Goal: Communication & Community: Answer question/provide support

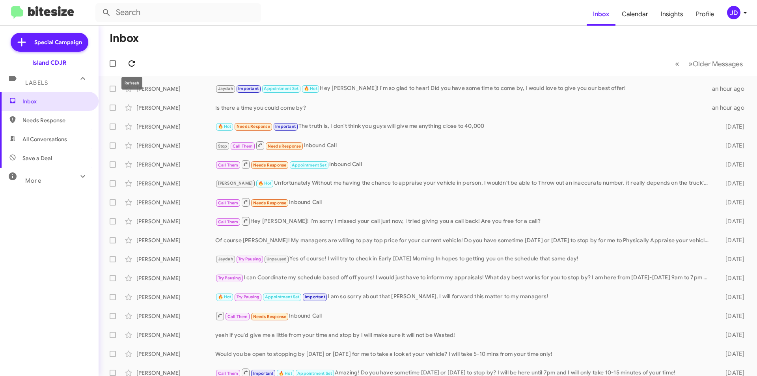
click at [129, 65] on icon at bounding box center [131, 63] width 9 height 9
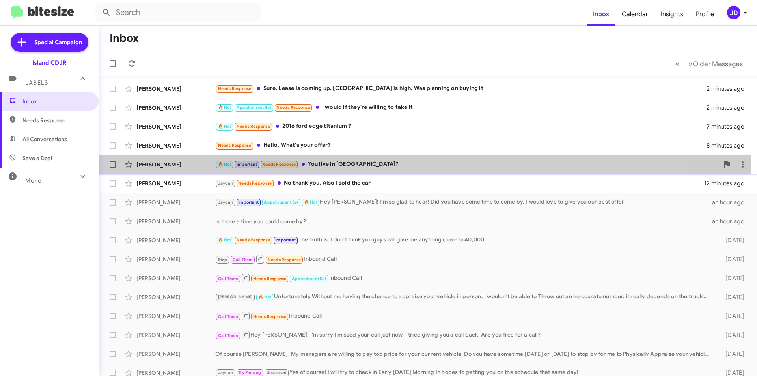
click at [369, 169] on div "[PERSON_NAME] 🔥 Hot Important Needs Response You live in [GEOGRAPHIC_DATA]? 10 …" at bounding box center [428, 165] width 646 height 16
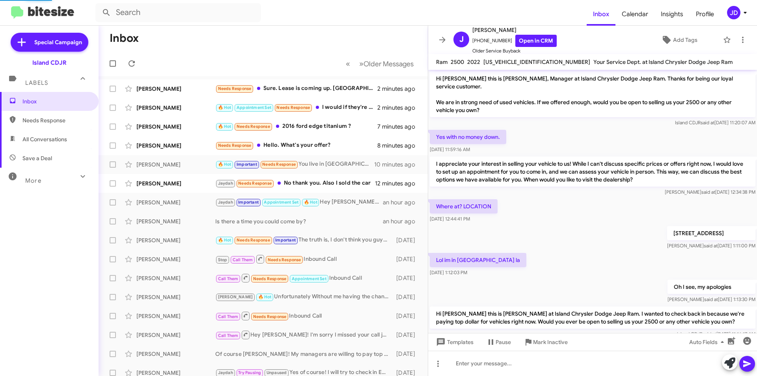
scroll to position [51, 0]
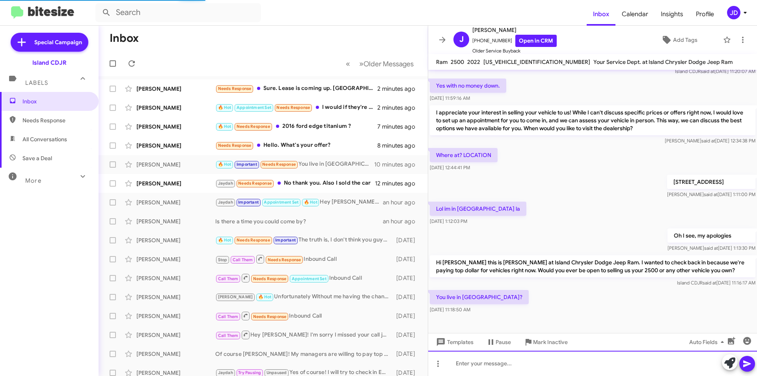
click at [564, 366] on div at bounding box center [592, 363] width 329 height 25
click at [552, 366] on div at bounding box center [592, 363] width 329 height 25
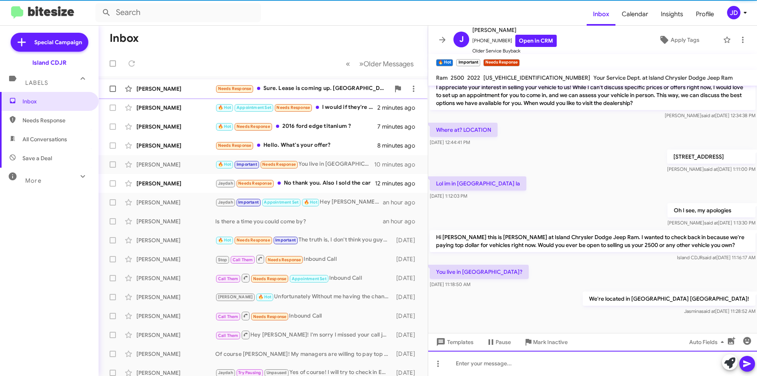
scroll to position [96, 0]
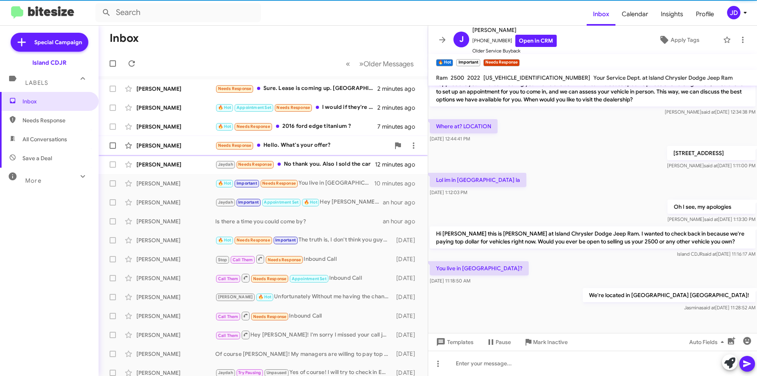
click at [329, 149] on div "Needs Response Hello. What's your offer?" at bounding box center [302, 145] width 175 height 9
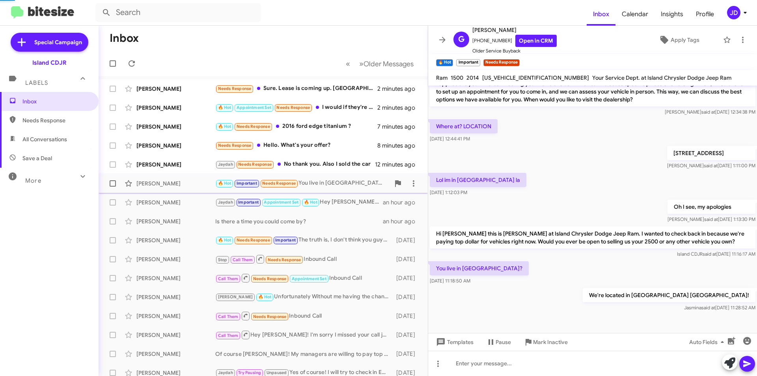
scroll to position [112, 0]
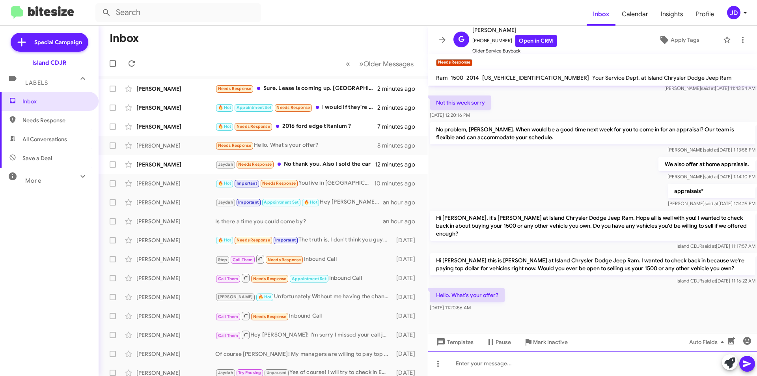
click at [552, 369] on div at bounding box center [592, 363] width 329 height 25
click at [554, 366] on div at bounding box center [592, 363] width 329 height 25
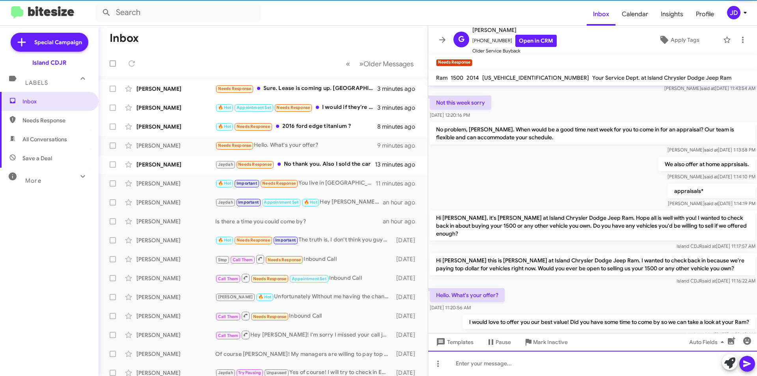
scroll to position [0, 0]
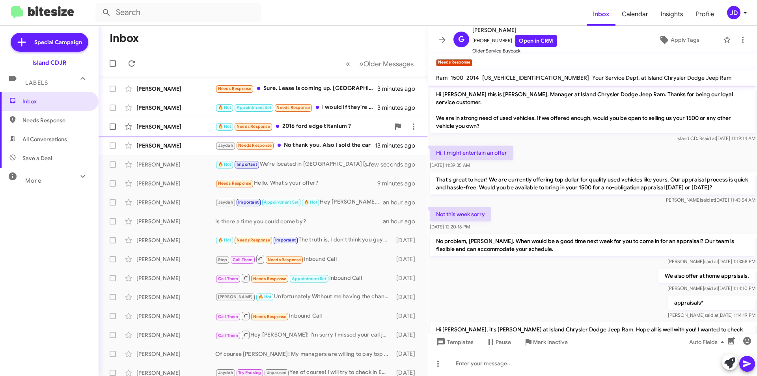
click at [351, 126] on div "🔥 Hot Needs Response 2016 ford edge titanium ?" at bounding box center [302, 126] width 175 height 9
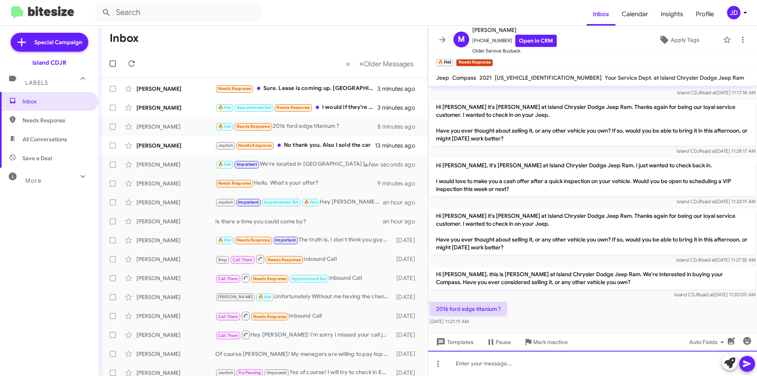
click at [560, 362] on div at bounding box center [592, 363] width 329 height 25
click at [435, 39] on span at bounding box center [443, 39] width 16 height 9
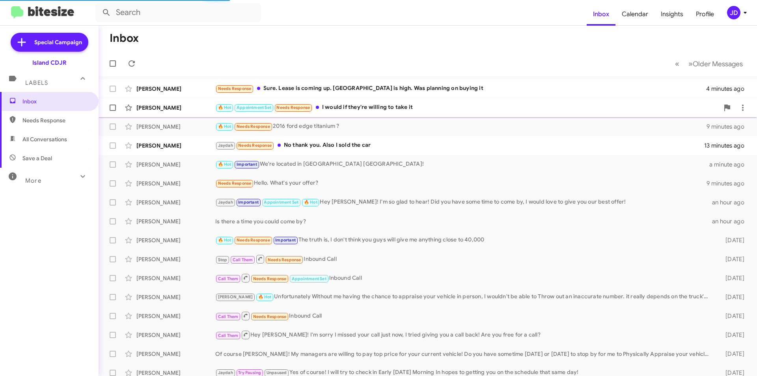
click at [427, 106] on div "🔥 Hot Appointment Set Needs Response I would if they're willing to take it" at bounding box center [467, 107] width 504 height 9
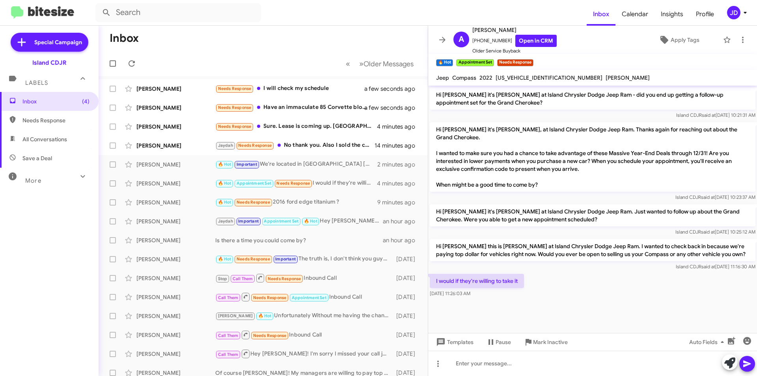
scroll to position [561, 0]
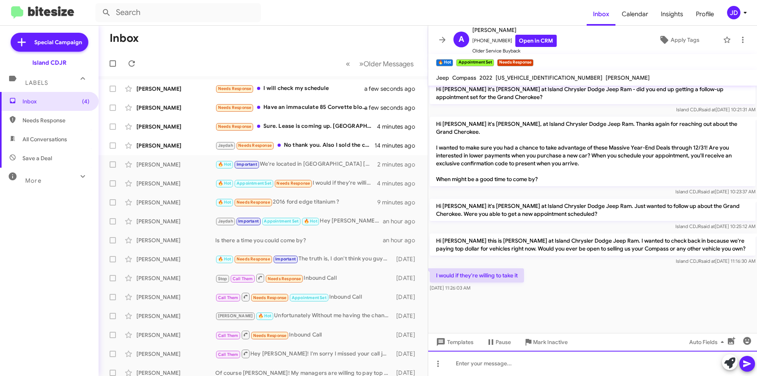
click at [578, 356] on div at bounding box center [592, 363] width 329 height 25
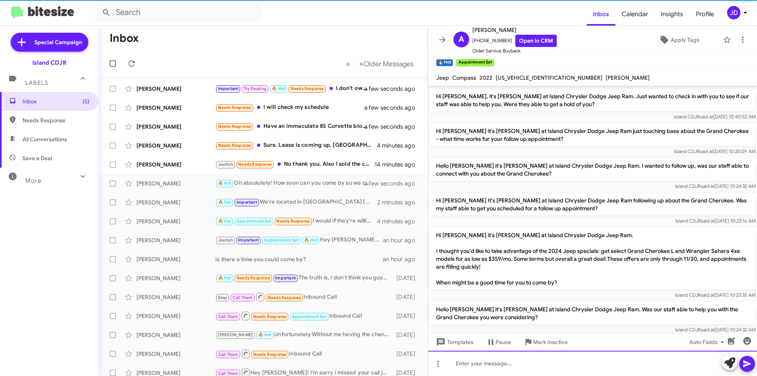
scroll to position [0, 0]
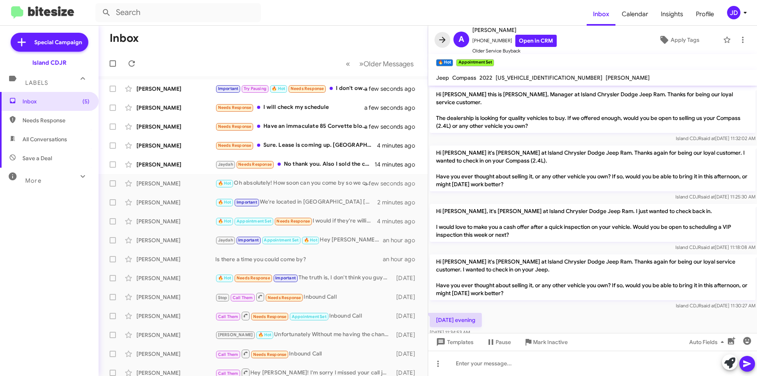
click at [441, 35] on icon at bounding box center [442, 39] width 9 height 9
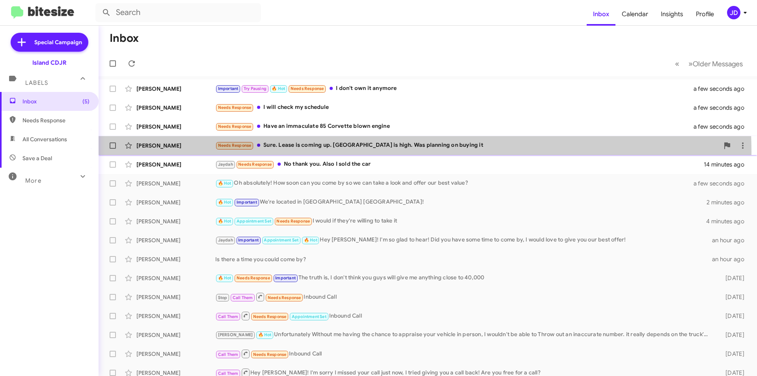
click at [370, 152] on div "[PERSON_NAME] Needs Response Sure. Lease is coming up. [GEOGRAPHIC_DATA] is hig…" at bounding box center [428, 146] width 646 height 16
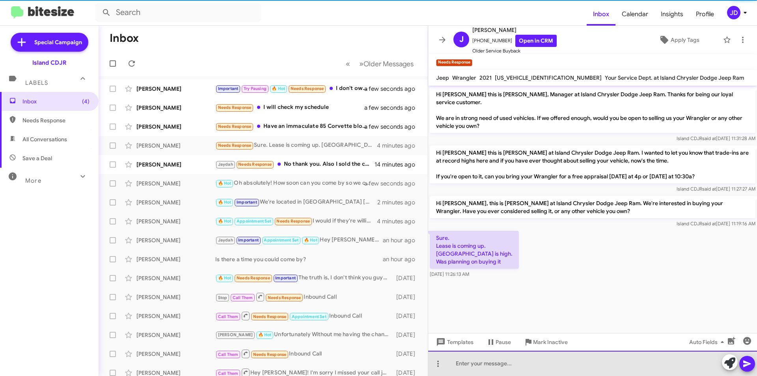
click at [535, 364] on div at bounding box center [592, 363] width 329 height 25
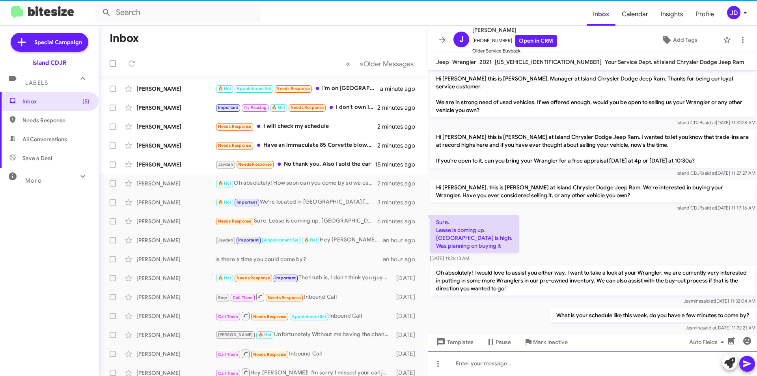
scroll to position [12, 0]
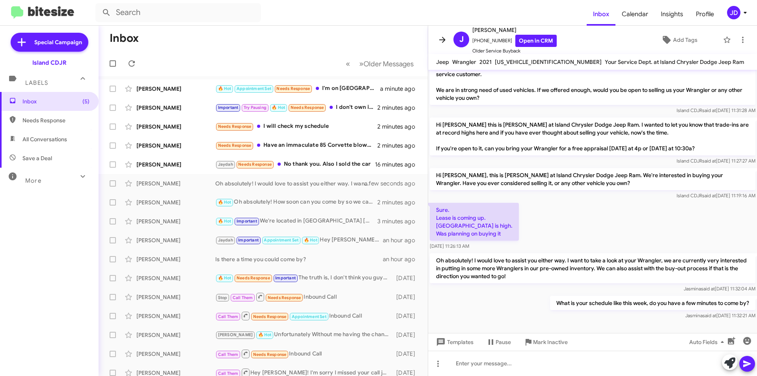
click at [444, 35] on icon at bounding box center [442, 39] width 9 height 9
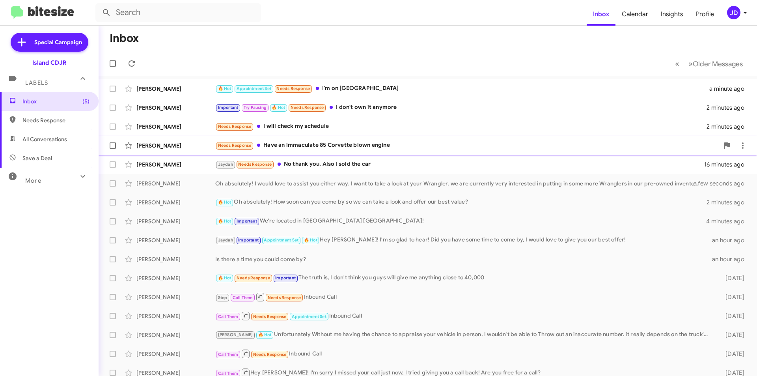
click at [321, 142] on div "Needs Response Have an immaculate 85 Corvette blown engine" at bounding box center [467, 145] width 504 height 9
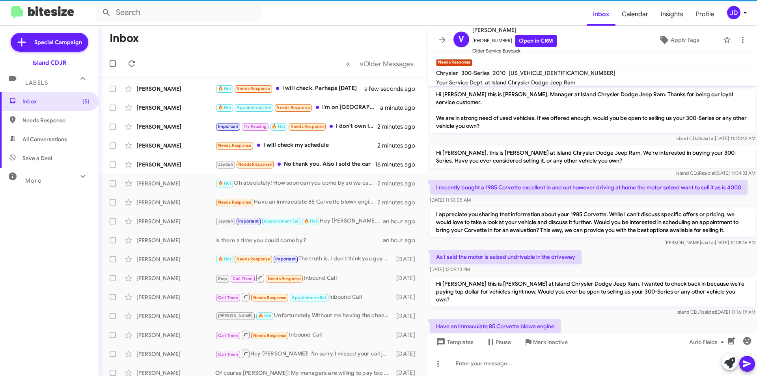
scroll to position [25, 0]
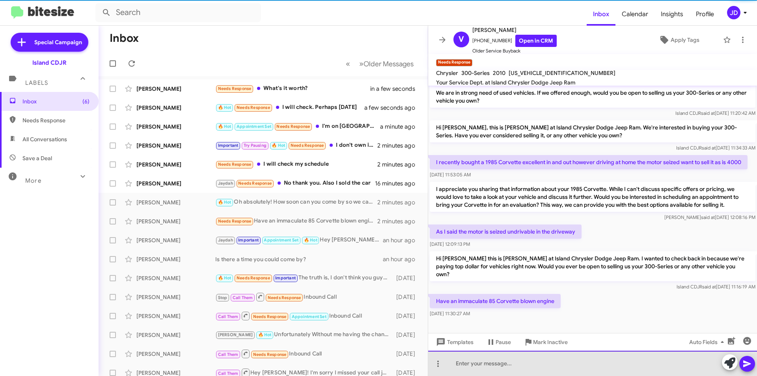
click at [595, 359] on div at bounding box center [592, 363] width 329 height 25
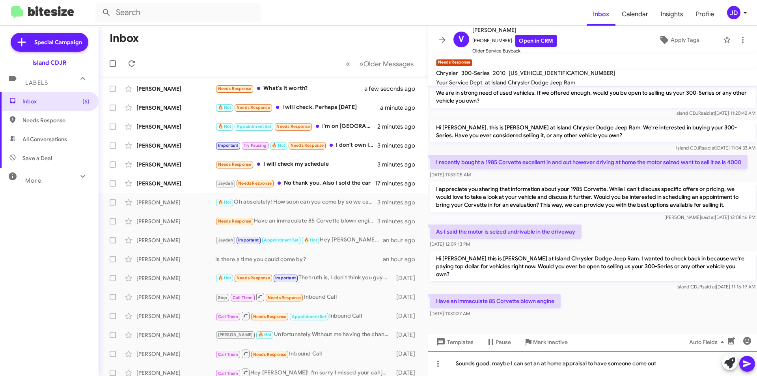
click at [672, 361] on div "Sounds good, maybe I can set an at home appraisal to have someone come out" at bounding box center [592, 363] width 329 height 25
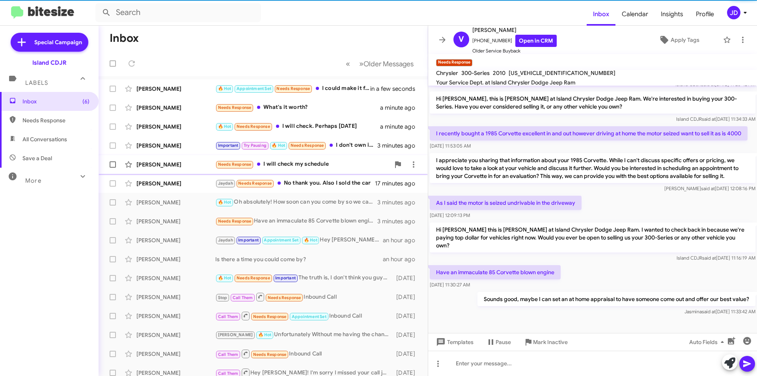
click at [336, 166] on div "Needs Response I will check my schedule" at bounding box center [302, 164] width 175 height 9
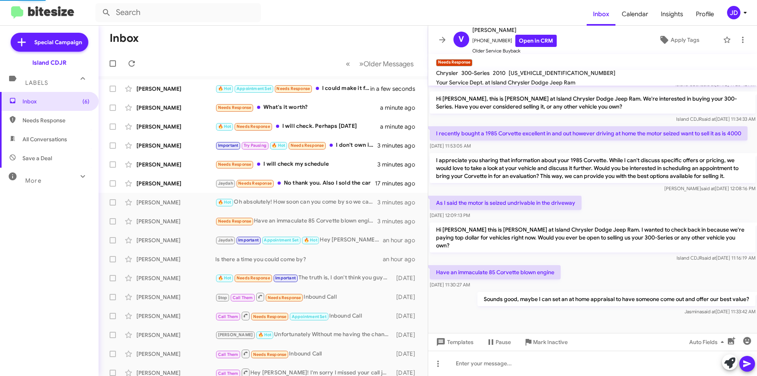
scroll to position [169, 0]
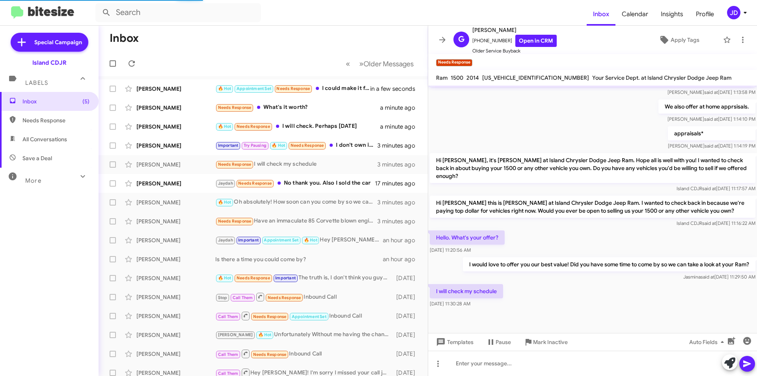
click at [592, 347] on div "Templates Pause Mark Inactive Auto Fields" at bounding box center [592, 342] width 329 height 18
click at [590, 357] on div at bounding box center [592, 363] width 329 height 25
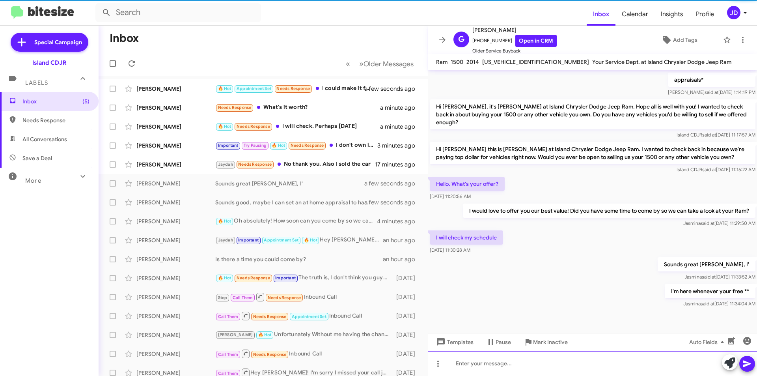
scroll to position [211, 0]
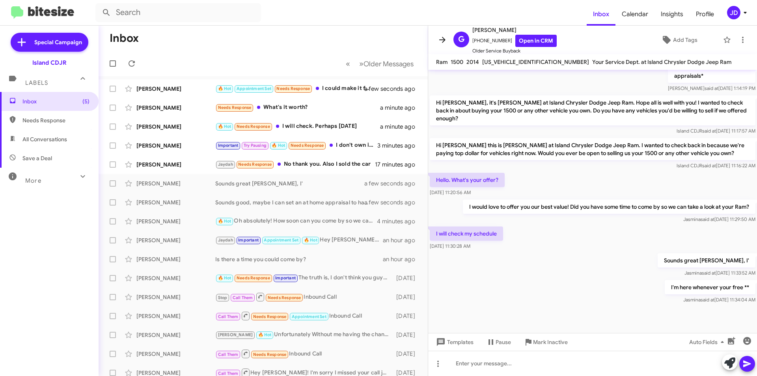
click at [445, 42] on icon at bounding box center [442, 39] width 9 height 9
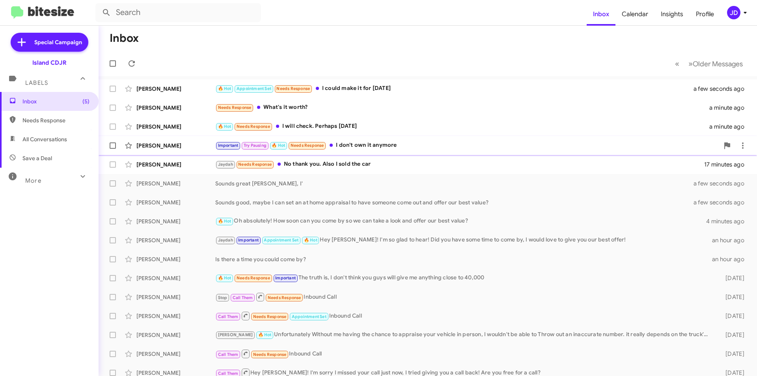
click at [407, 137] on span "[PERSON_NAME] Important Try Pausing 🔥 Hot Needs Response I don't own it anymore…" at bounding box center [428, 145] width 659 height 19
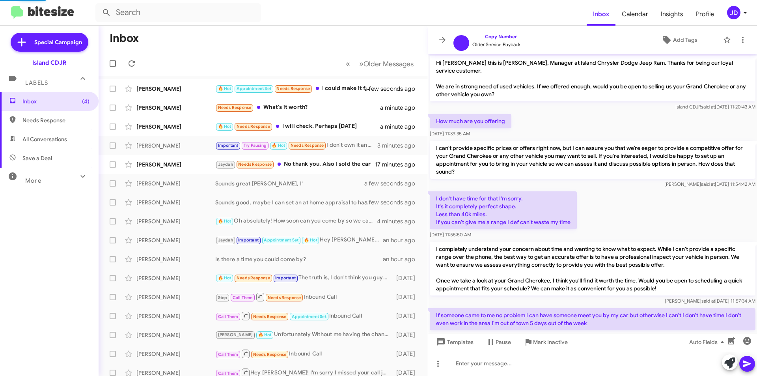
scroll to position [258, 0]
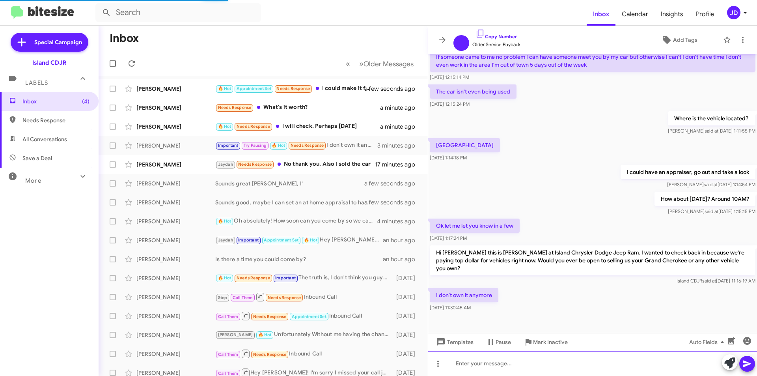
click at [539, 358] on div at bounding box center [592, 363] width 329 height 25
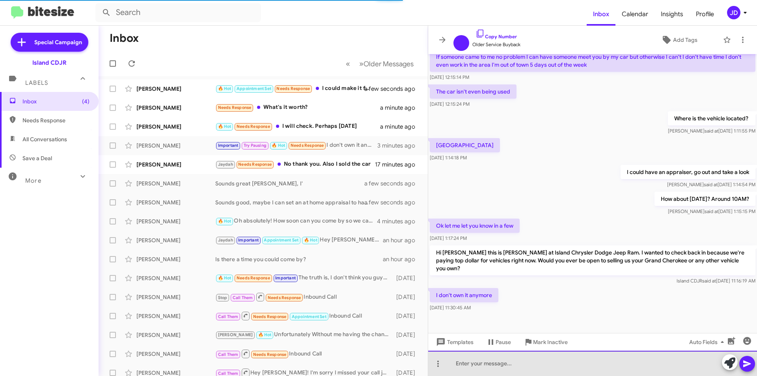
click at [592, 359] on div at bounding box center [592, 363] width 329 height 25
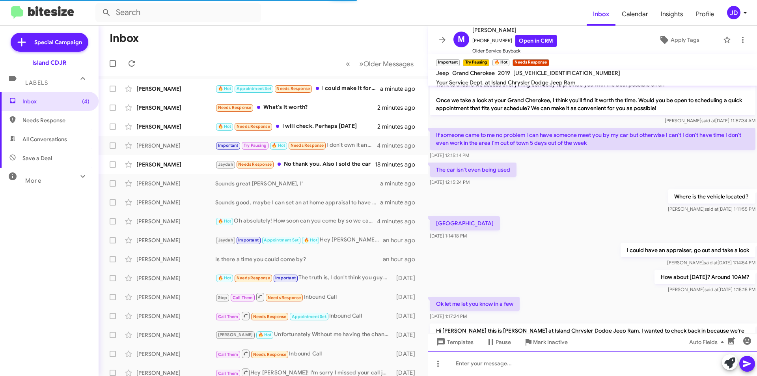
scroll to position [290, 0]
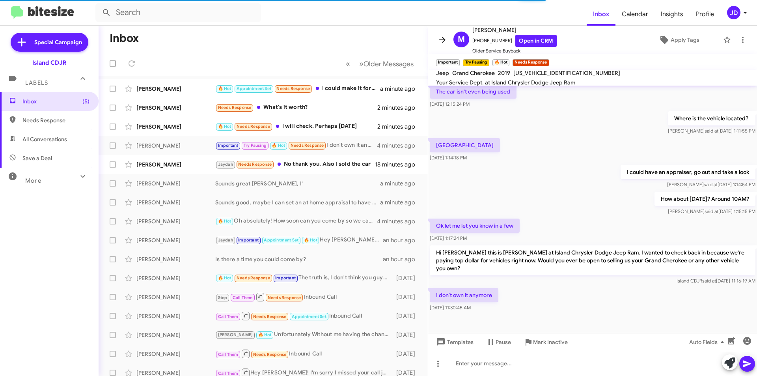
click at [439, 37] on icon at bounding box center [442, 39] width 9 height 9
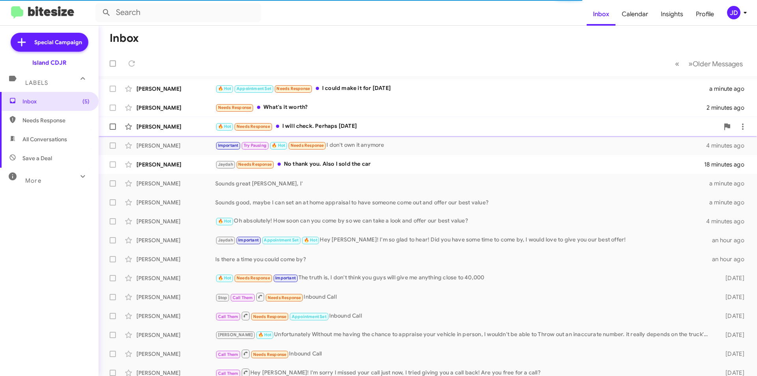
click at [391, 123] on div "🔥 Hot Needs Response I will check. Perhaps [DATE]" at bounding box center [467, 126] width 504 height 9
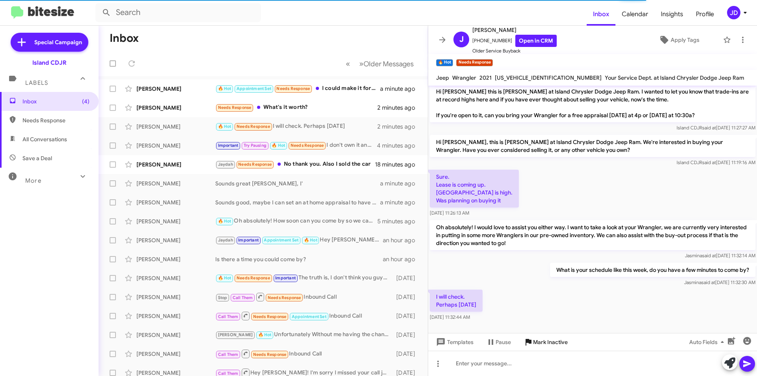
scroll to position [65, 0]
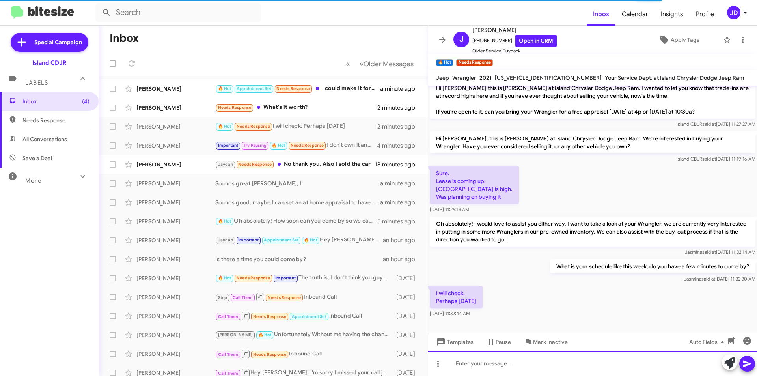
click at [538, 364] on div at bounding box center [592, 363] width 329 height 25
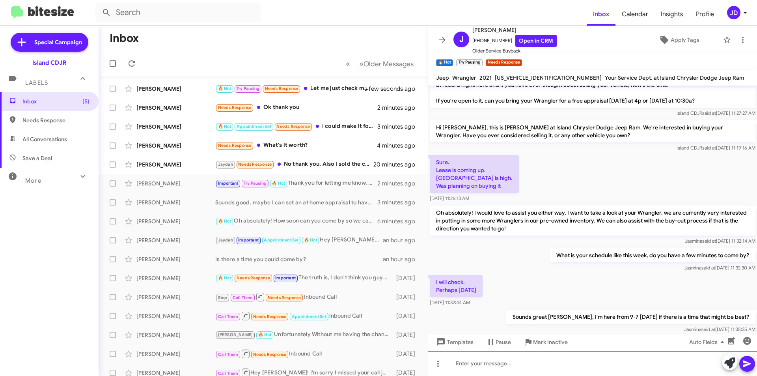
scroll to position [122, 0]
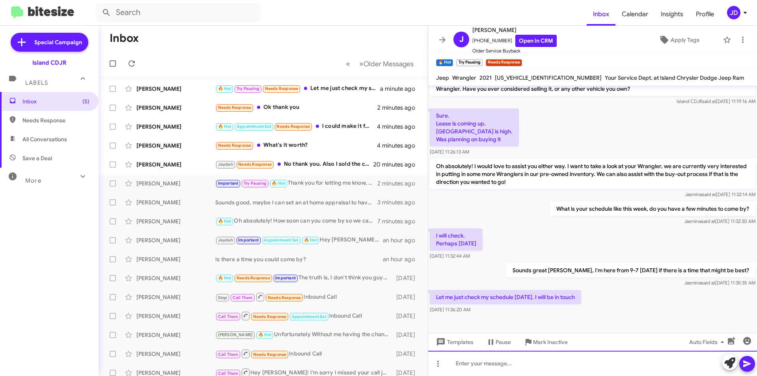
click at [597, 374] on div at bounding box center [592, 363] width 329 height 25
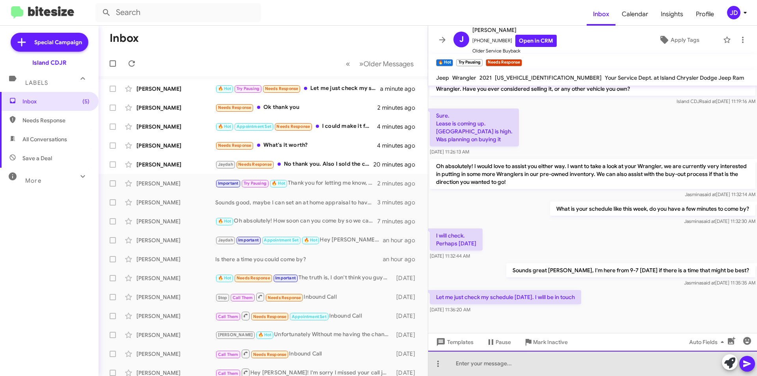
click at [594, 369] on div at bounding box center [592, 363] width 329 height 25
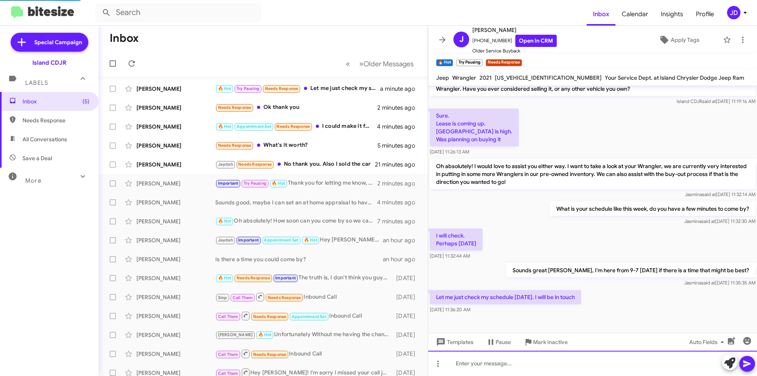
scroll to position [0, 0]
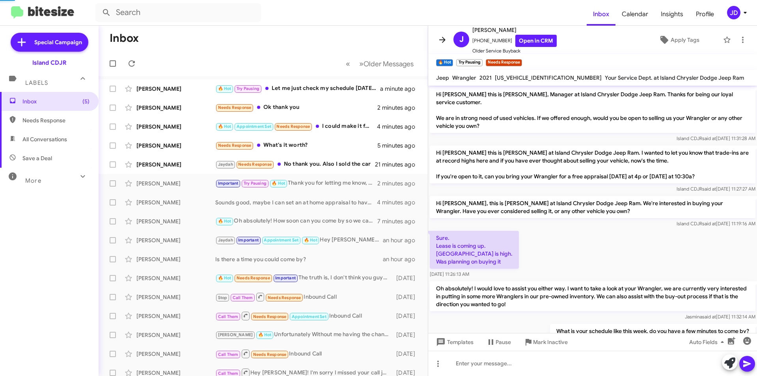
click at [435, 37] on span at bounding box center [443, 39] width 16 height 9
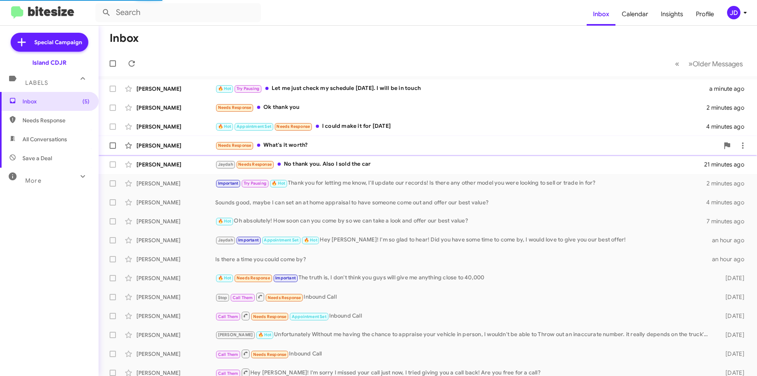
click at [382, 152] on div "[PERSON_NAME] Needs Response What's it worth? 5 minutes ago" at bounding box center [428, 146] width 646 height 16
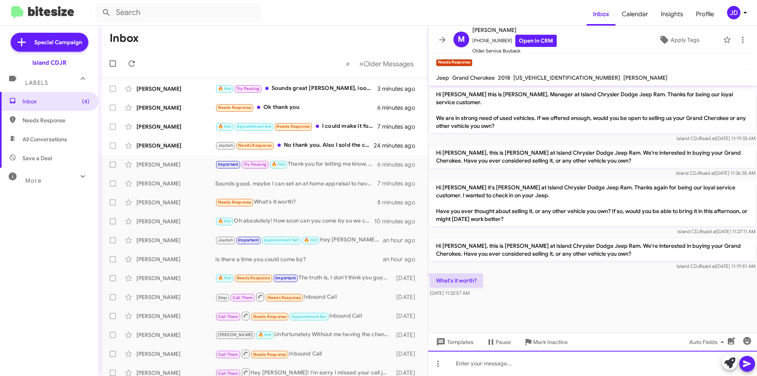
click at [521, 358] on div at bounding box center [592, 363] width 329 height 25
click at [476, 362] on div "Without seeing the condition of the model, I wouldnt be" at bounding box center [592, 363] width 329 height 25
click at [657, 363] on div "Without my managers seeing the condition of the model, I wouldnt be" at bounding box center [592, 363] width 329 height 25
click at [659, 363] on div "Without my managers seeing the condition of the model, I wouldn't be" at bounding box center [592, 363] width 329 height 25
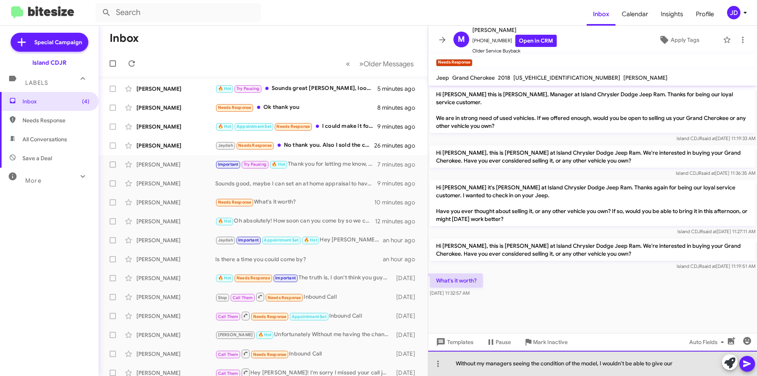
click at [688, 369] on div "Without my managers seeing the condition of the model, I wouldn't be able to gi…" at bounding box center [592, 363] width 329 height 25
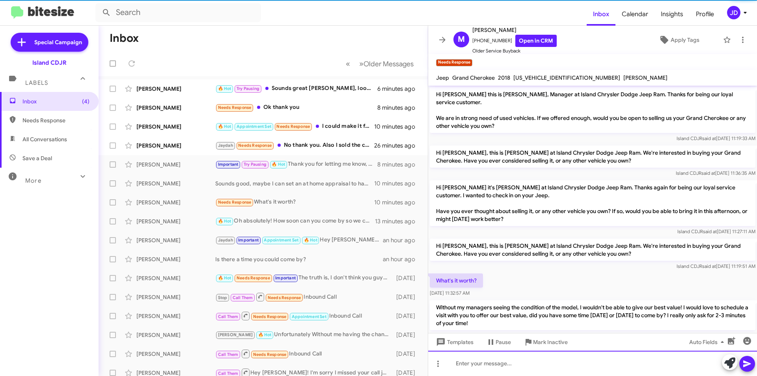
scroll to position [20, 0]
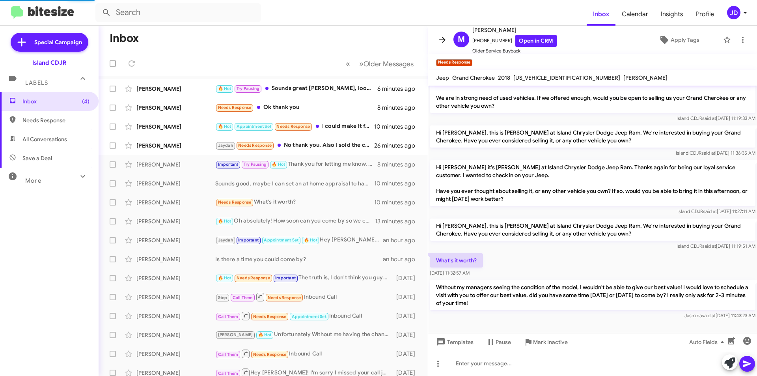
click at [443, 38] on icon at bounding box center [442, 40] width 6 height 6
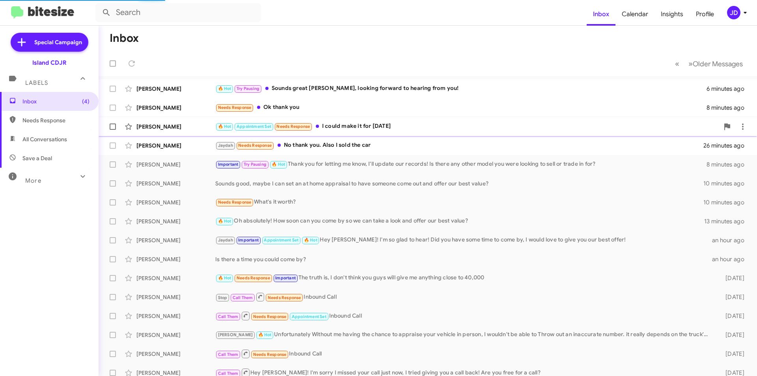
click at [405, 131] on div "🔥 Hot Appointment Set Needs Response I could make it for [DATE]" at bounding box center [467, 126] width 504 height 9
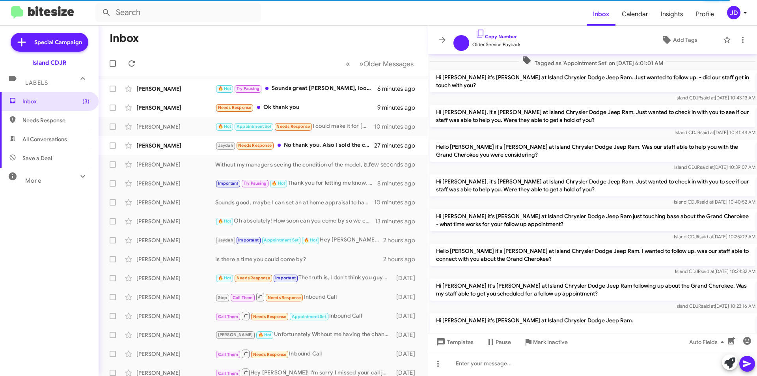
scroll to position [529, 0]
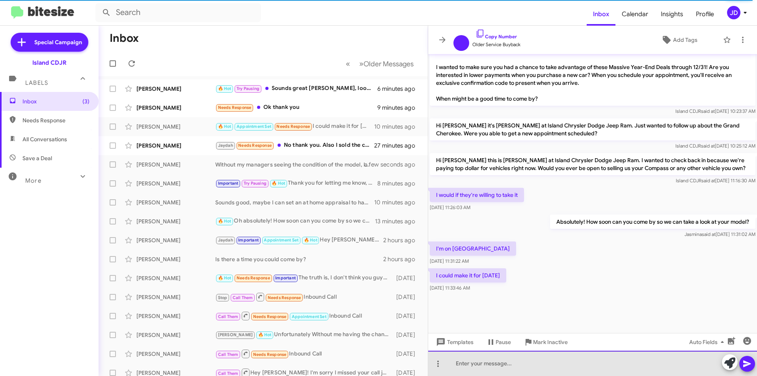
click at [554, 365] on div at bounding box center [592, 363] width 329 height 25
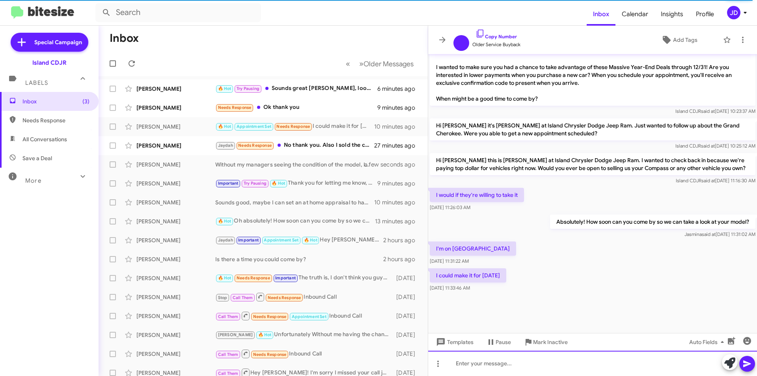
click at [562, 360] on div at bounding box center [592, 363] width 329 height 25
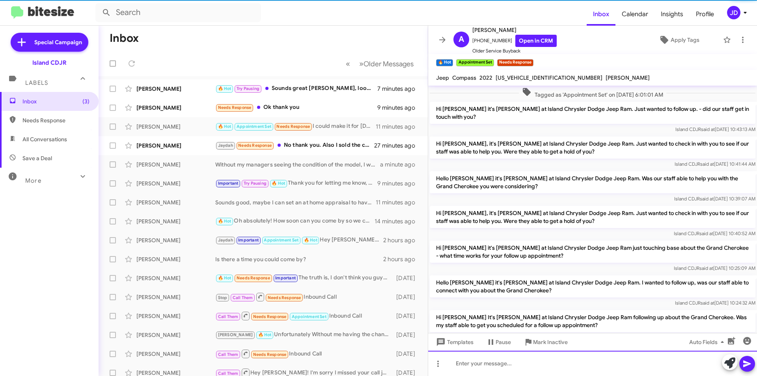
scroll to position [39, 0]
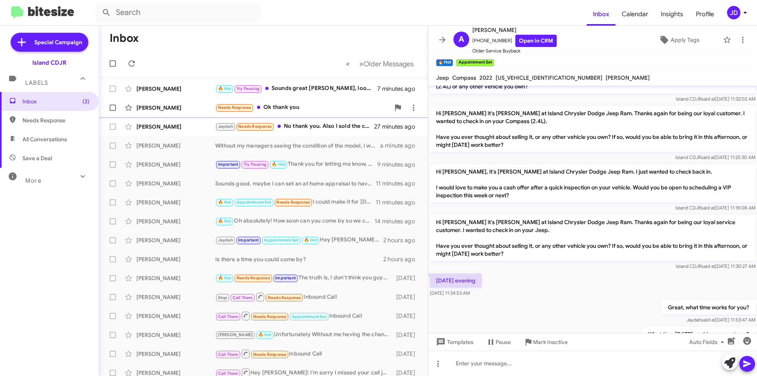
click at [351, 99] on span "[PERSON_NAME] Needs Response Ok thank you 9 minutes ago" at bounding box center [263, 107] width 329 height 19
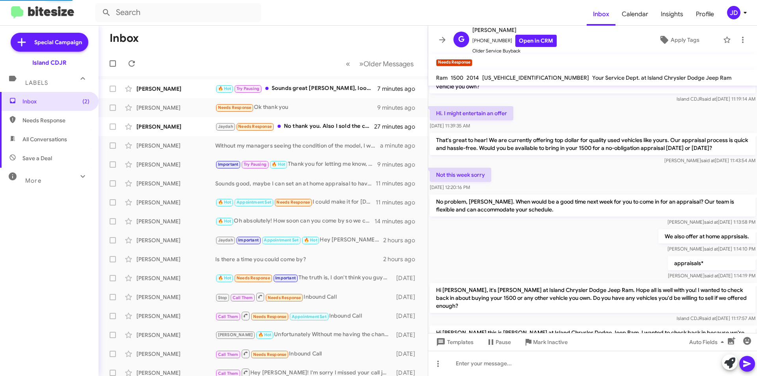
scroll to position [256, 0]
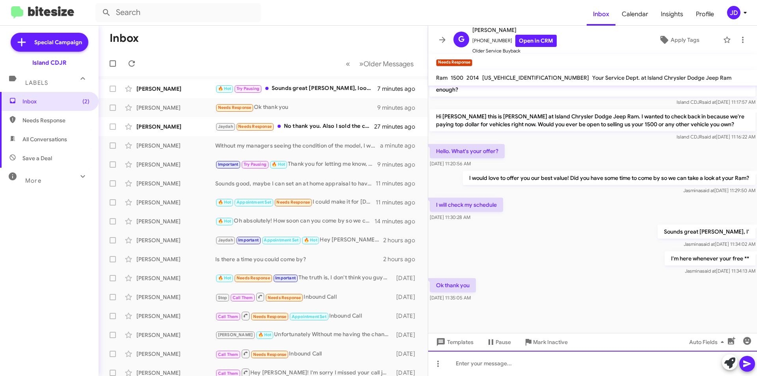
click at [581, 362] on div at bounding box center [592, 363] width 329 height 25
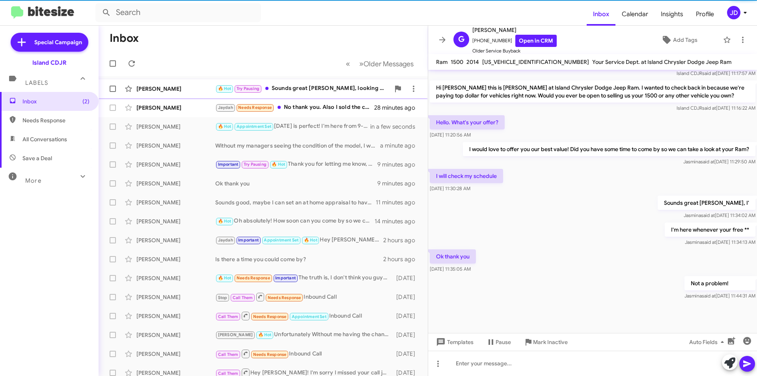
click at [310, 89] on div "🔥 Hot Try Pausing Sounds great [PERSON_NAME], looking forward to hearing from y…" at bounding box center [302, 88] width 175 height 9
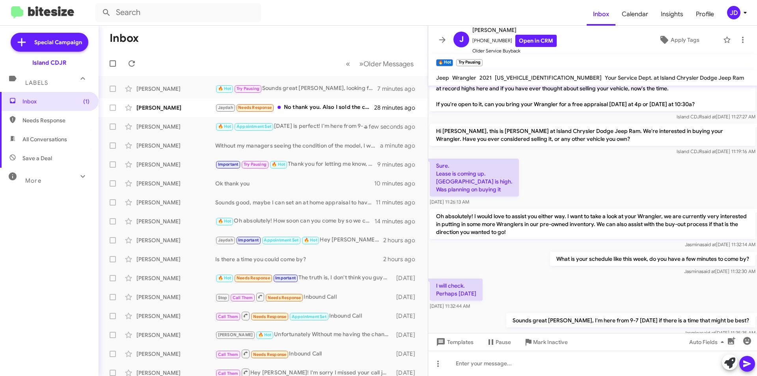
scroll to position [151, 0]
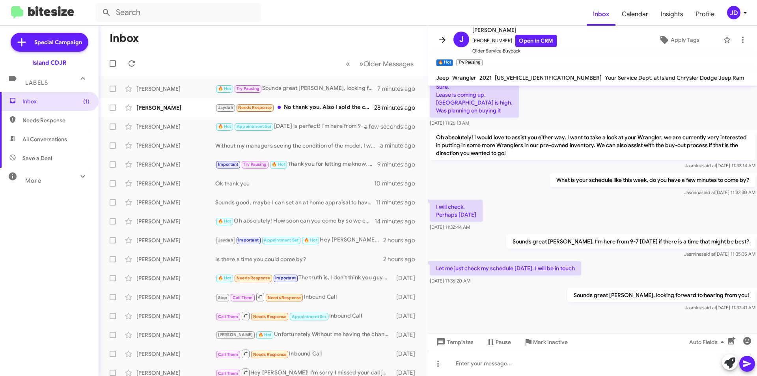
click at [442, 41] on icon at bounding box center [442, 39] width 9 height 9
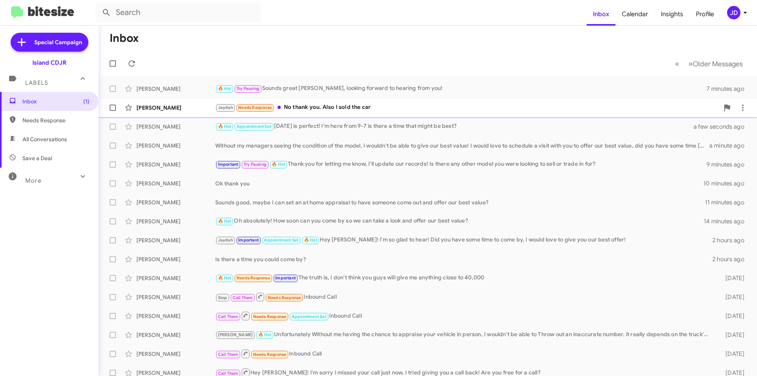
click at [352, 112] on div "[PERSON_NAME] Needs Response No thank you. Also I sold the car" at bounding box center [467, 107] width 504 height 9
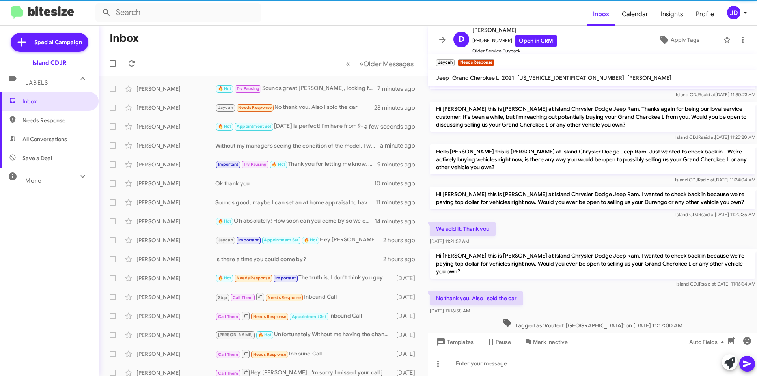
scroll to position [194, 0]
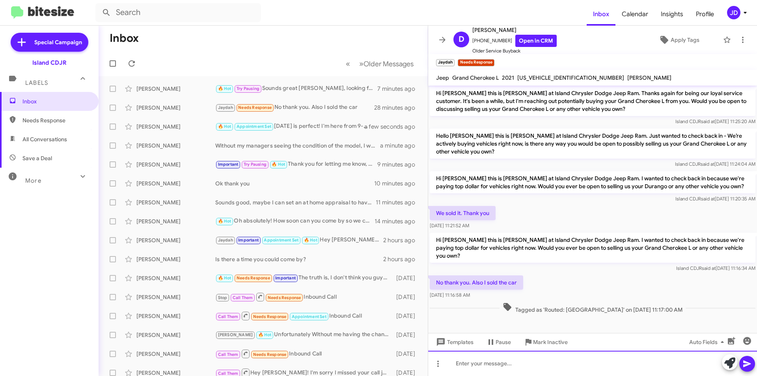
click at [553, 364] on div at bounding box center [592, 363] width 329 height 25
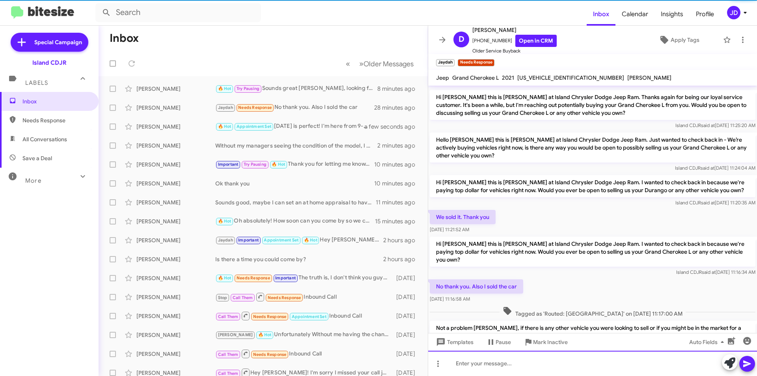
scroll to position [230, 0]
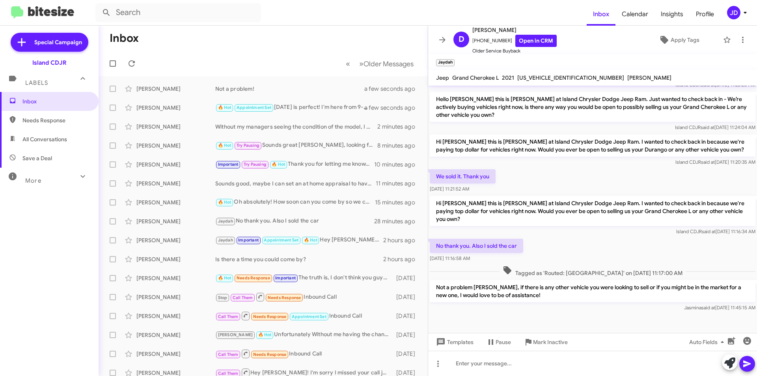
click at [441, 29] on mat-toolbar "D [PERSON_NAME] [PHONE_NUMBER] Open in CRM Older Service Buyback Apply Tags" at bounding box center [592, 40] width 329 height 28
click at [442, 32] on mat-toolbar "D [PERSON_NAME] [PHONE_NUMBER] Open in CRM Older Service Buyback Apply Tags" at bounding box center [592, 40] width 329 height 28
click at [437, 36] on span at bounding box center [443, 39] width 16 height 9
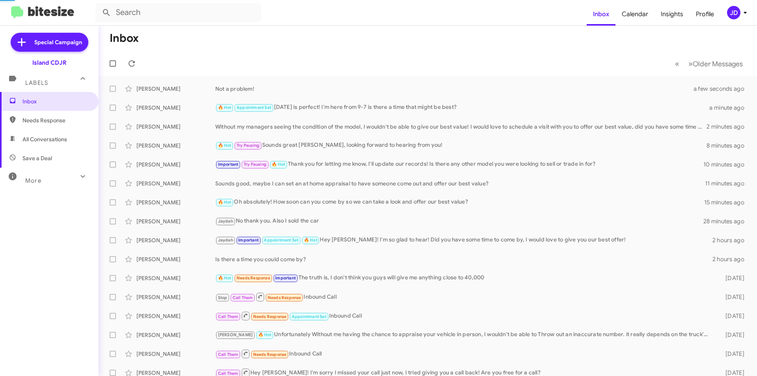
click at [140, 56] on mat-toolbar-row "« Previous » Next Older Messages" at bounding box center [428, 63] width 659 height 25
click at [138, 56] on mat-toolbar-row "« Previous » Next Older Messages" at bounding box center [428, 63] width 659 height 25
